Goal: Information Seeking & Learning: Learn about a topic

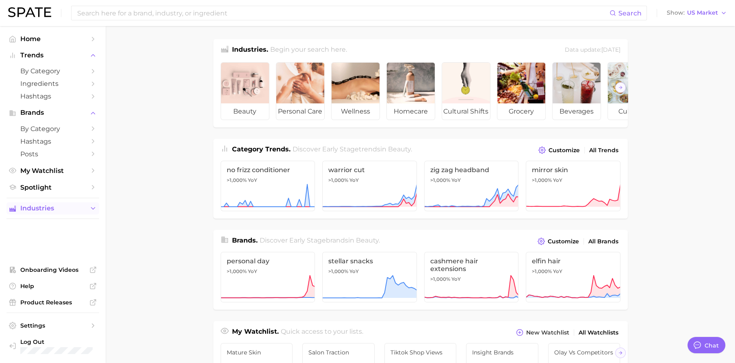
click at [59, 209] on span "Industries" at bounding box center [52, 207] width 65 height 7
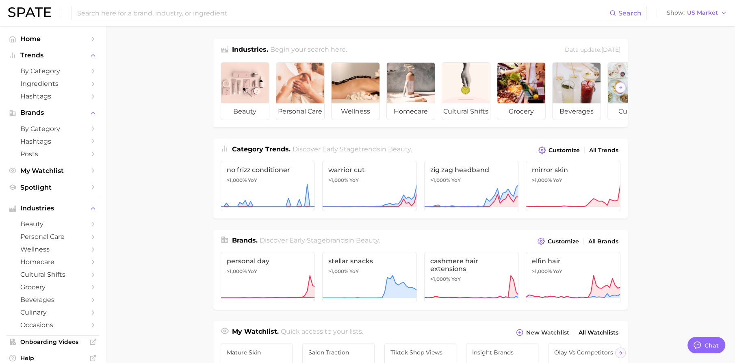
scroll to position [12, 0]
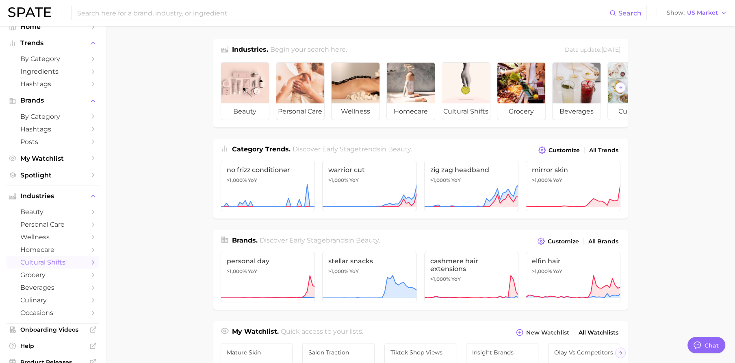
click at [56, 265] on span "cultural shifts" at bounding box center [52, 262] width 65 height 8
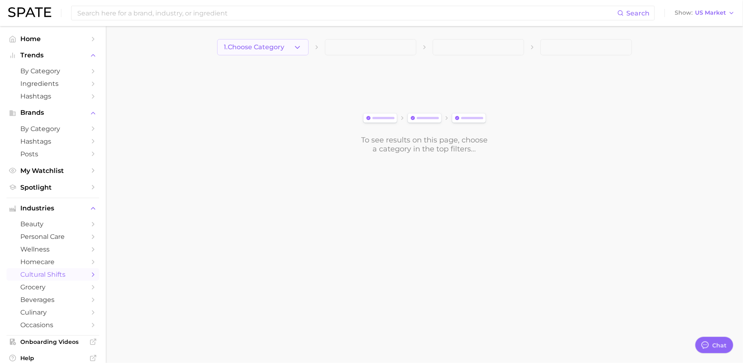
click at [287, 51] on button "1. Choose Category" at bounding box center [262, 47] width 91 height 16
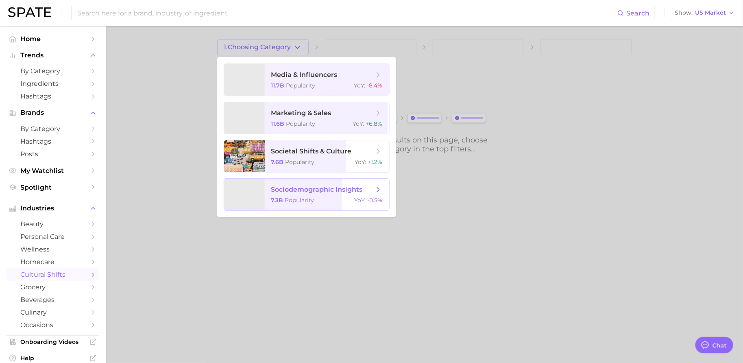
click at [296, 185] on span "sociodemographic insights" at bounding box center [322, 189] width 102 height 9
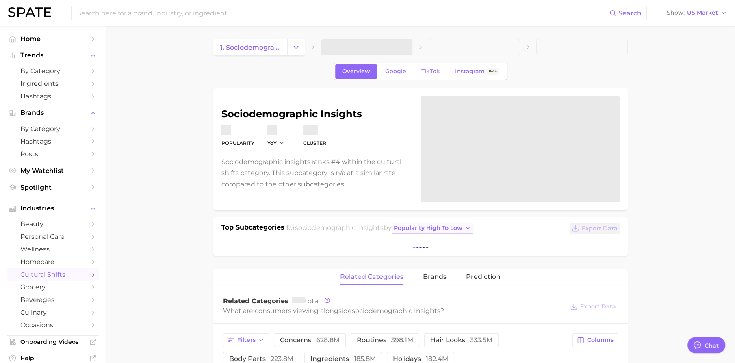
type textarea "x"
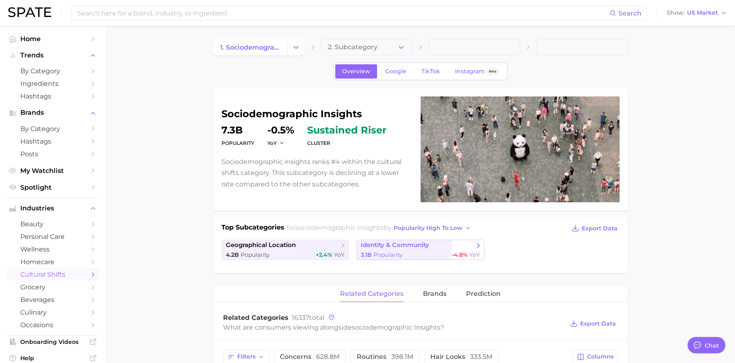
click at [427, 248] on link "identity & community 3.1b Popularity -4.8% YoY" at bounding box center [420, 249] width 128 height 20
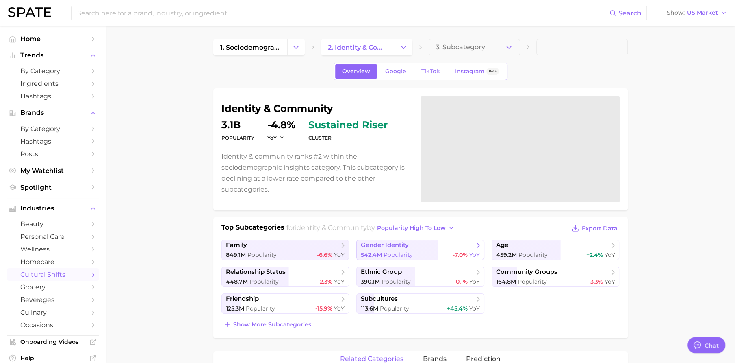
click at [400, 247] on span "gender identity" at bounding box center [385, 245] width 48 height 8
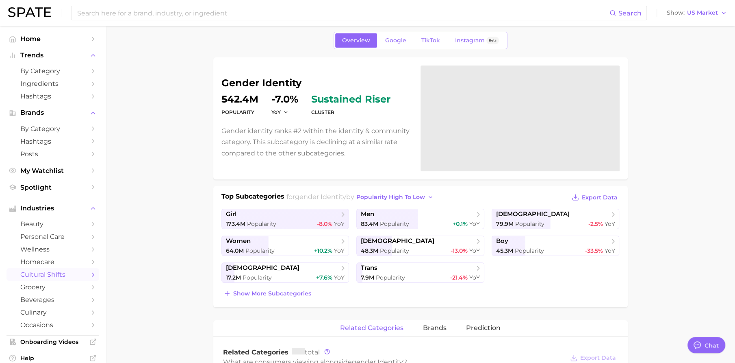
scroll to position [33, 0]
